Goal: Information Seeking & Learning: Learn about a topic

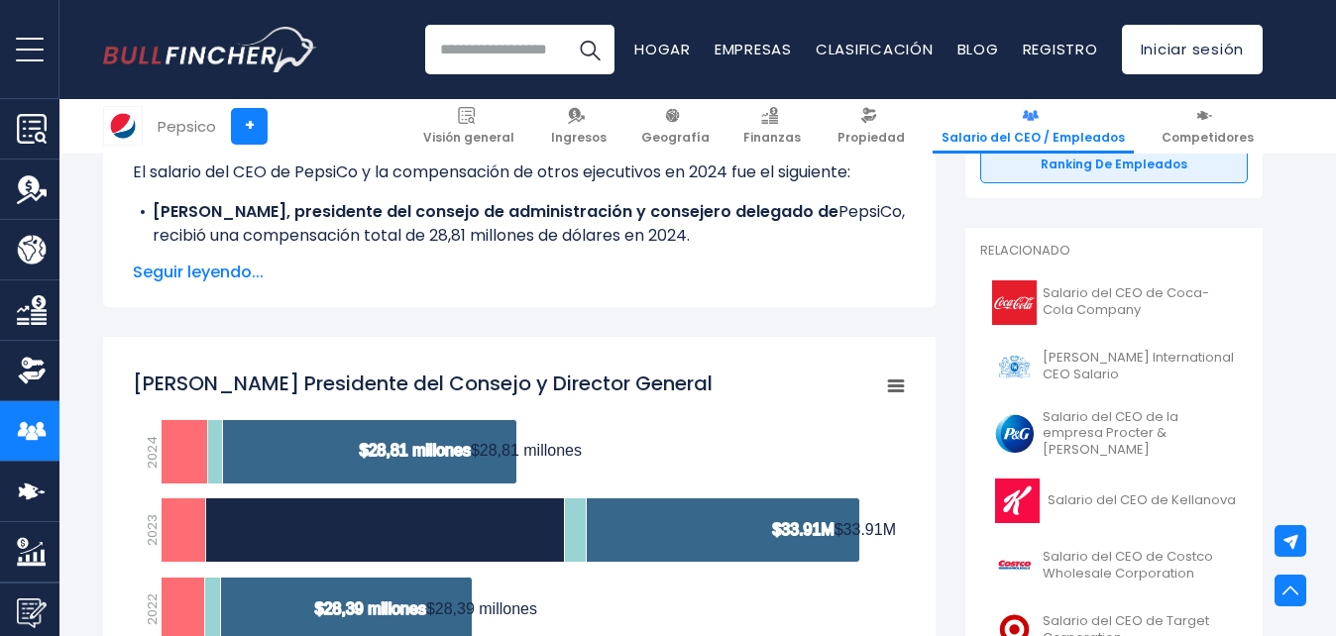
click at [328, 180] on p "El salario del CEO de PepsiCo y la compensación de otros ejecutivos en 2024 fue…" at bounding box center [519, 173] width 773 height 24
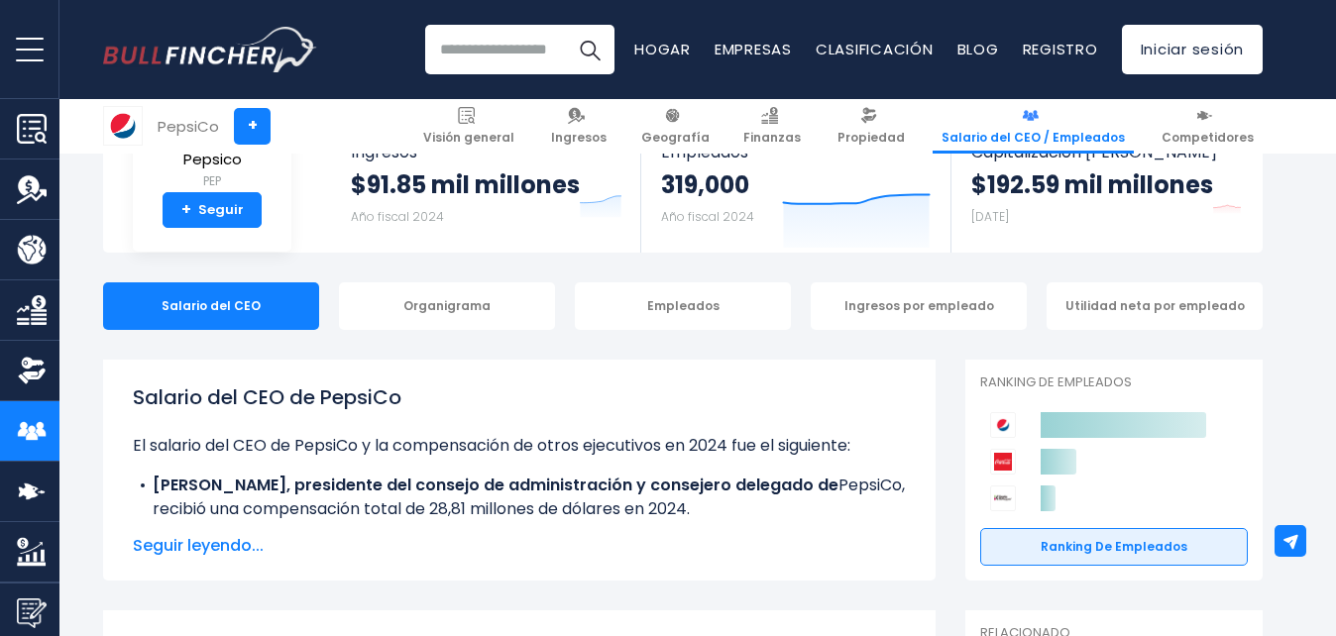
scroll to position [357, 0]
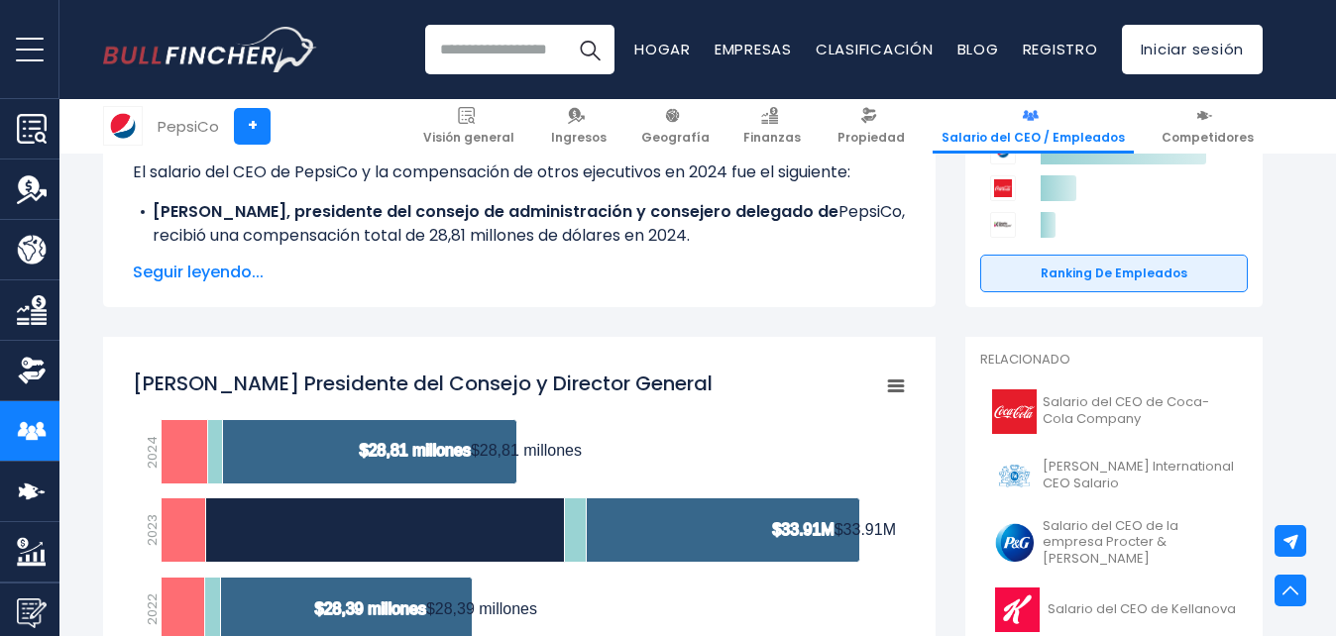
click at [859, 406] on rect "Ramón L. Laguarta Presidente del Consejo y Director General" at bounding box center [519, 533] width 773 height 347
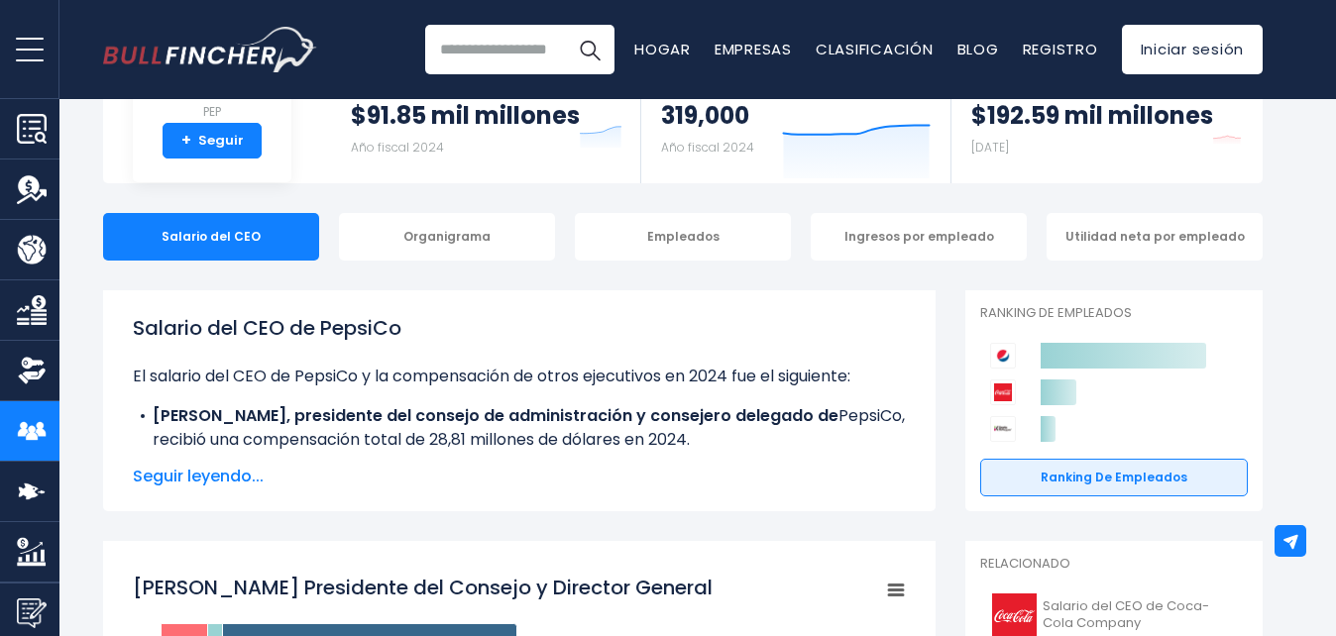
scroll to position [0, 0]
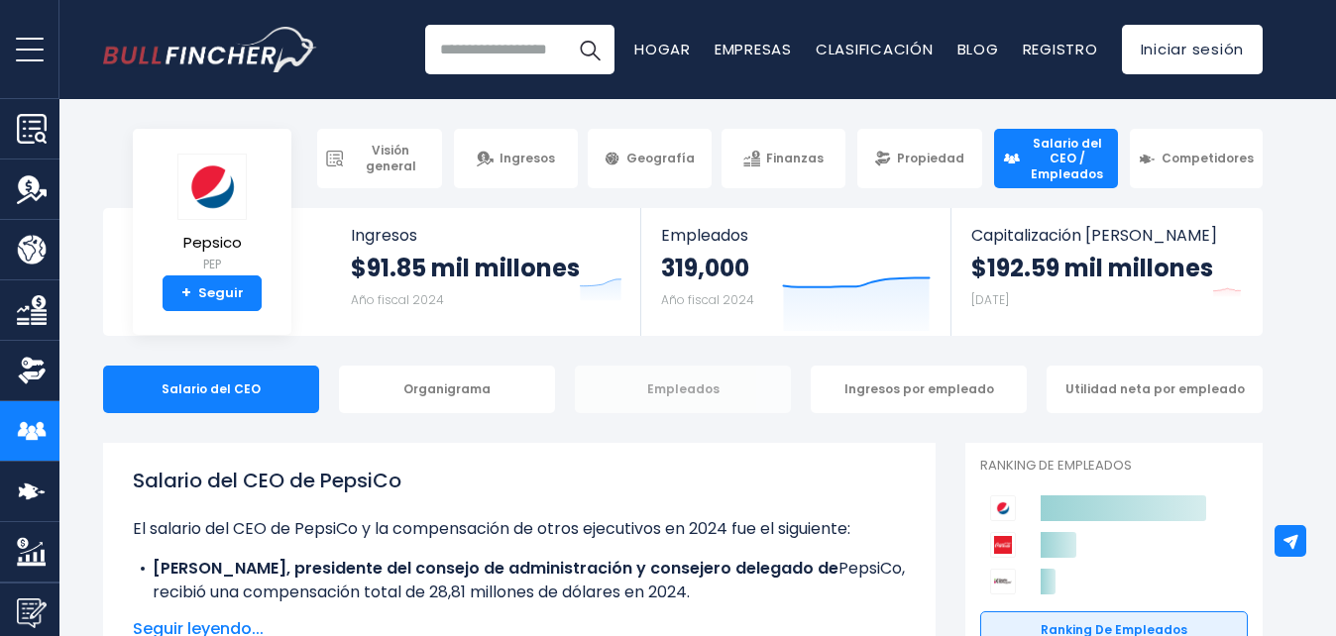
click at [761, 396] on div "Empleados" at bounding box center [683, 390] width 216 height 48
